Goal: Find specific page/section: Find specific page/section

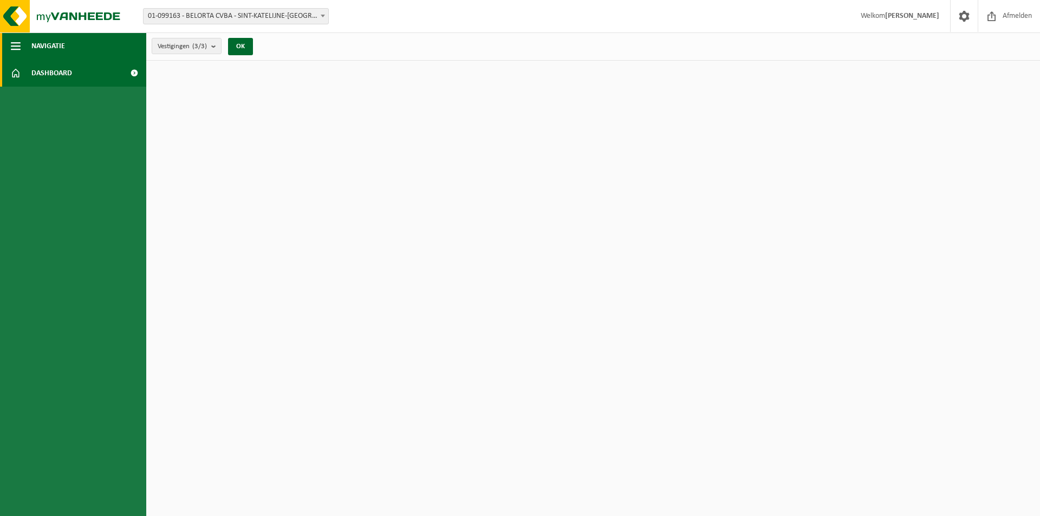
click at [55, 51] on span "Navigatie" at bounding box center [48, 45] width 34 height 27
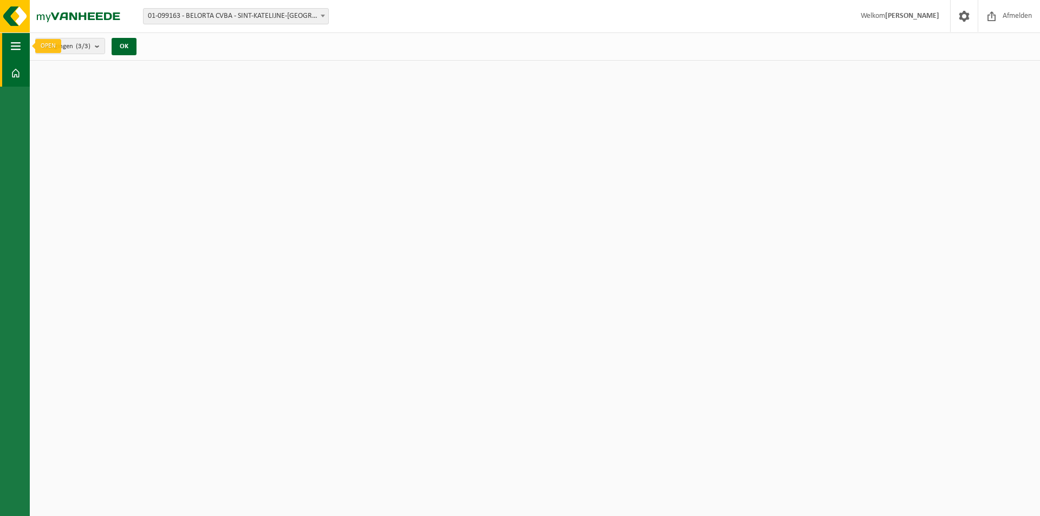
click at [16, 43] on span "button" at bounding box center [16, 45] width 10 height 27
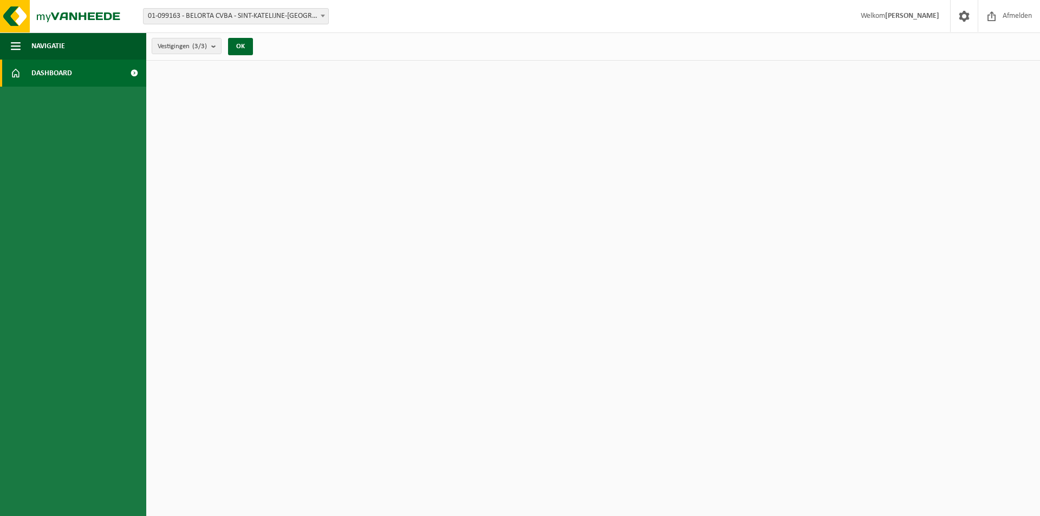
click at [53, 68] on span "Dashboard" at bounding box center [51, 73] width 41 height 27
click at [45, 73] on span "Dashboard" at bounding box center [51, 73] width 41 height 27
click at [132, 74] on span at bounding box center [134, 73] width 24 height 27
drag, startPoint x: 0, startPoint y: 0, endPoint x: 132, endPoint y: 74, distance: 151.2
click at [132, 74] on span at bounding box center [134, 73] width 24 height 27
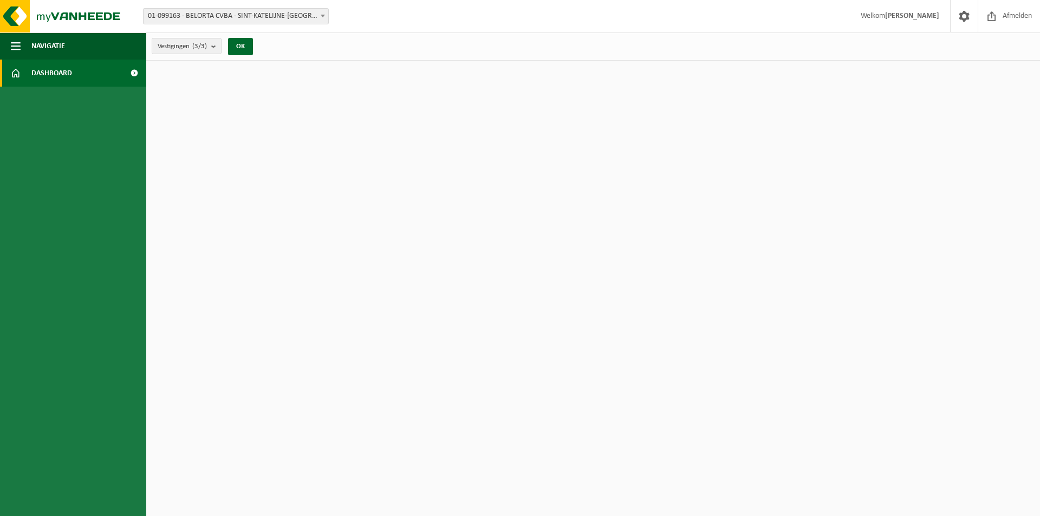
click at [850, 173] on html "Vestiging: 01-099163 - BELORTA CVBA - SINT-KATELIJNE-WAVER 02-015146 - BELORTA …" at bounding box center [520, 258] width 1040 height 516
click at [246, 16] on span "01-099163 - BELORTA CVBA - SINT-KATELIJNE-[GEOGRAPHIC_DATA]" at bounding box center [235, 16] width 185 height 15
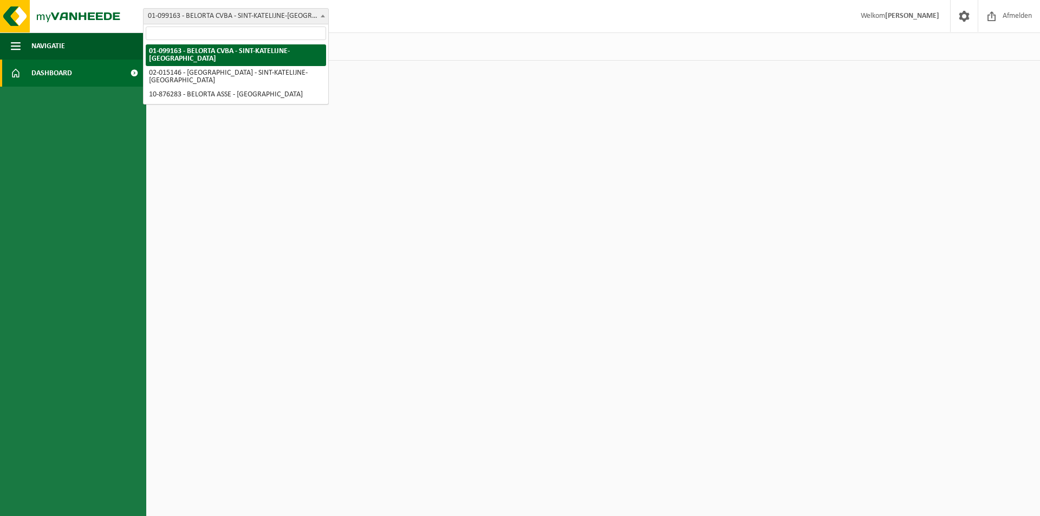
click at [682, 192] on html "Vestiging: 01-099163 - [GEOGRAPHIC_DATA] CVBA - SINT-KATELIJNE-WAVER 02-015146 …" at bounding box center [520, 258] width 1040 height 516
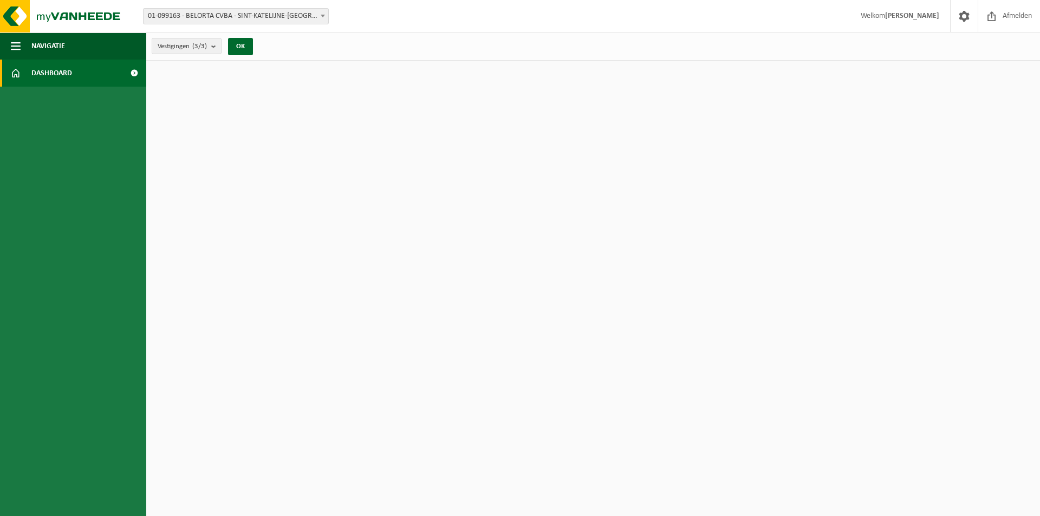
click at [484, 174] on html "Vestiging: 01-099163 - [GEOGRAPHIC_DATA] CVBA - SINT-KATELIJNE-WAVER 02-015146 …" at bounding box center [520, 258] width 1040 height 516
click at [217, 49] on b "submit" at bounding box center [216, 45] width 10 height 15
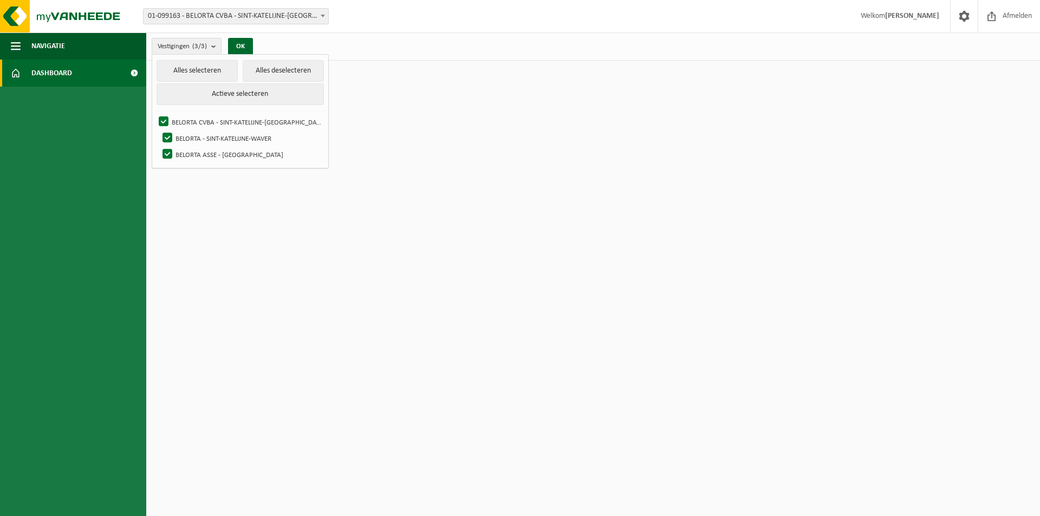
click at [622, 181] on html "Vestiging: 01-099163 - [GEOGRAPHIC_DATA] CVBA - SINT-KATELIJNE-WAVER 02-015146 …" at bounding box center [520, 258] width 1040 height 516
click at [43, 70] on span "Dashboard" at bounding box center [51, 73] width 41 height 27
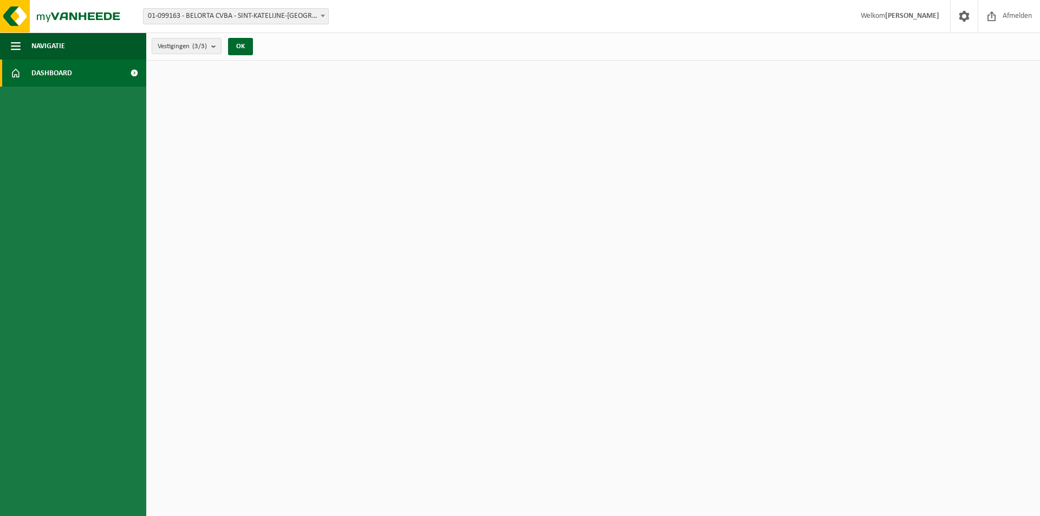
drag, startPoint x: 270, startPoint y: 266, endPoint x: 303, endPoint y: 243, distance: 40.1
click at [270, 263] on html "Vestiging: 01-099163 - [GEOGRAPHIC_DATA] CVBA - SINT-KATELIJNE-WAVER 02-015146 …" at bounding box center [520, 258] width 1040 height 516
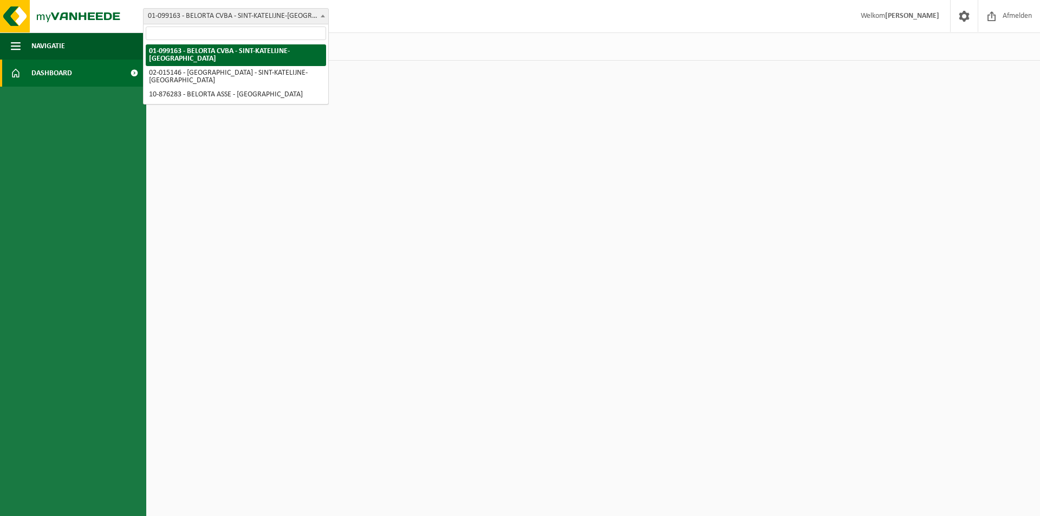
click at [270, 17] on span "01-099163 - BELORTA CVBA - SINT-KATELIJNE-[GEOGRAPHIC_DATA]" at bounding box center [235, 16] width 185 height 15
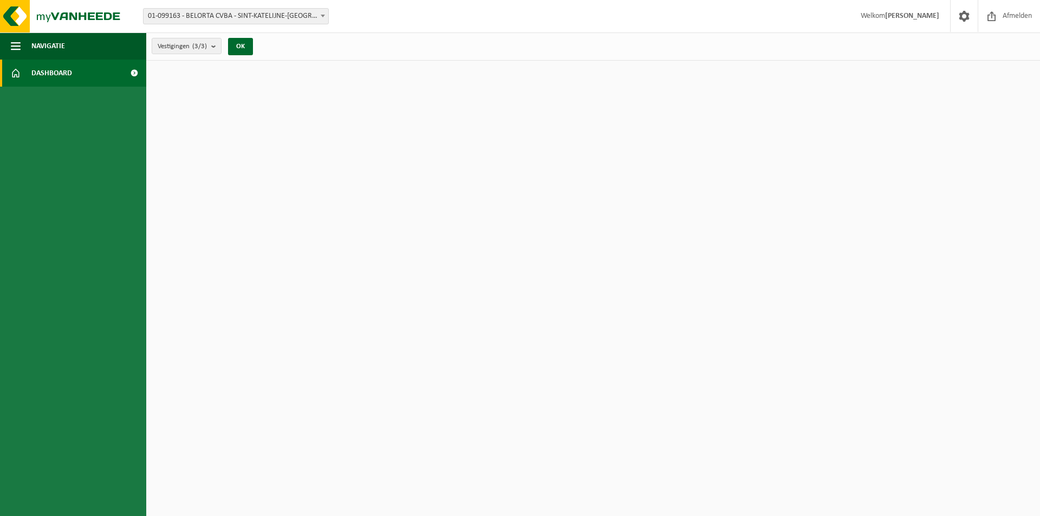
click at [588, 250] on html "Vestiging: 01-099163 - [GEOGRAPHIC_DATA] CVBA - SINT-KATELIJNE-WAVER 02-015146 …" at bounding box center [520, 258] width 1040 height 516
click at [29, 45] on button "Navigatie" at bounding box center [73, 45] width 146 height 27
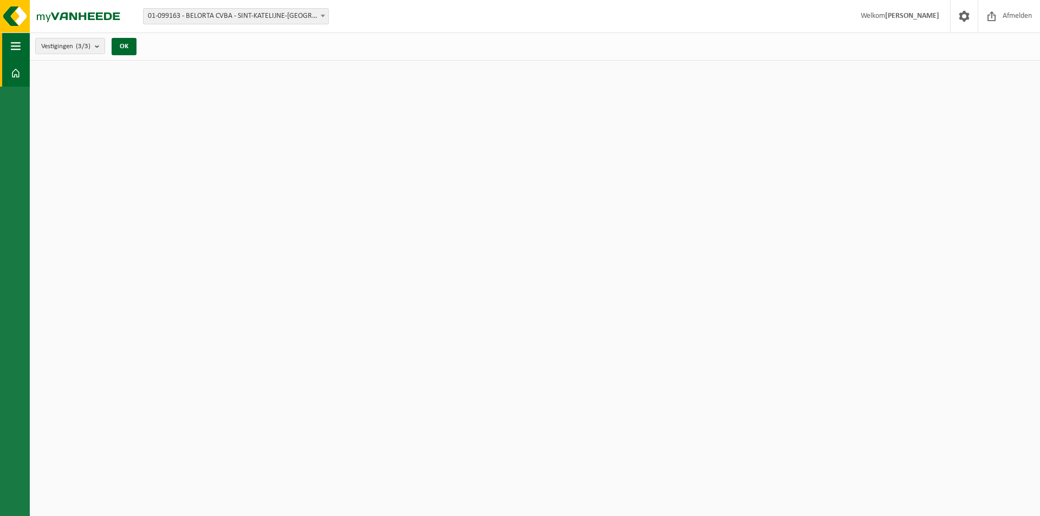
click at [17, 45] on span "button" at bounding box center [16, 45] width 10 height 27
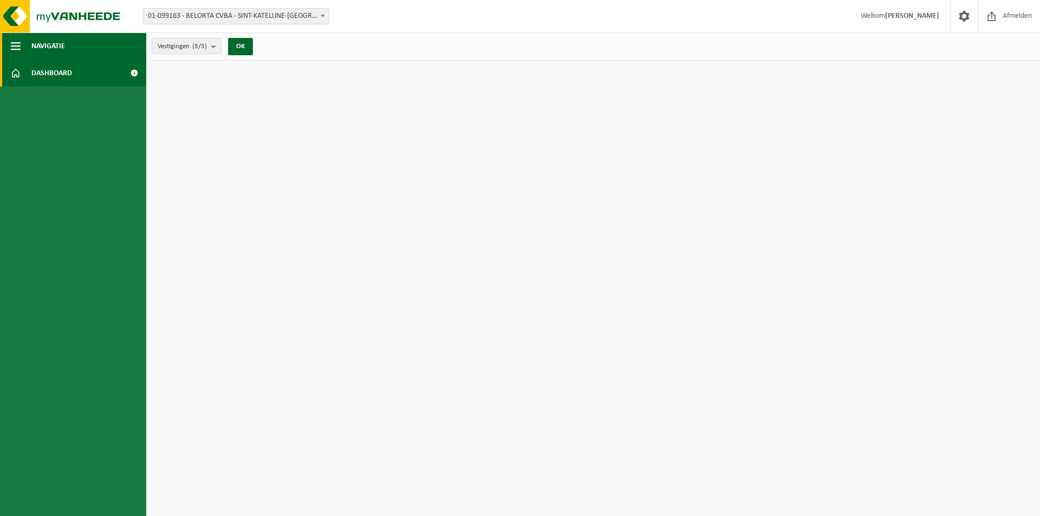
click at [14, 48] on span "button" at bounding box center [16, 45] width 10 height 27
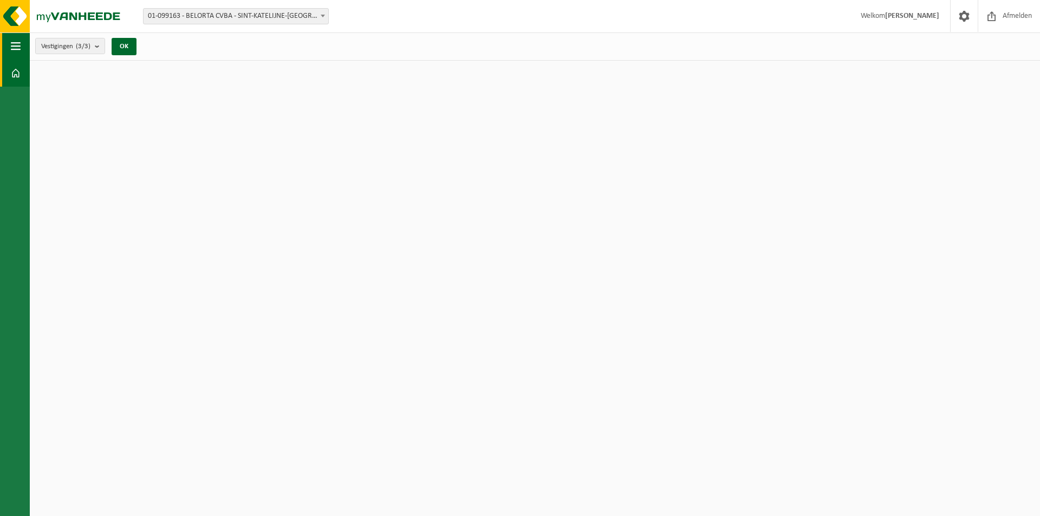
click at [14, 48] on span "button" at bounding box center [16, 45] width 10 height 27
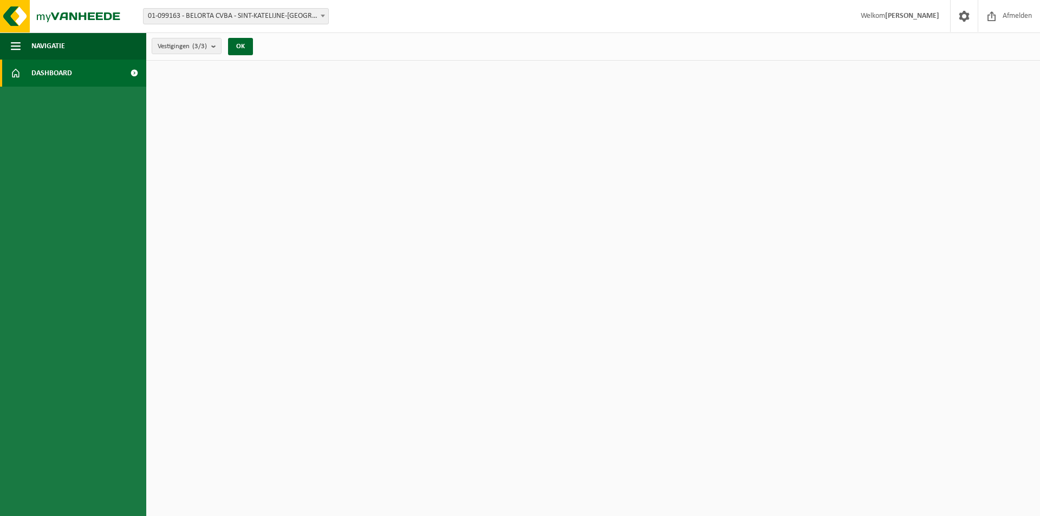
click at [30, 82] on link "Dashboard" at bounding box center [73, 73] width 146 height 27
click at [131, 71] on span at bounding box center [134, 73] width 24 height 27
click at [485, 267] on html "Vestiging: 01-099163 - [GEOGRAPHIC_DATA] CVBA - SINT-KATELIJNE-WAVER 02-015146 …" at bounding box center [520, 258] width 1040 height 516
